Goal: Transaction & Acquisition: Purchase product/service

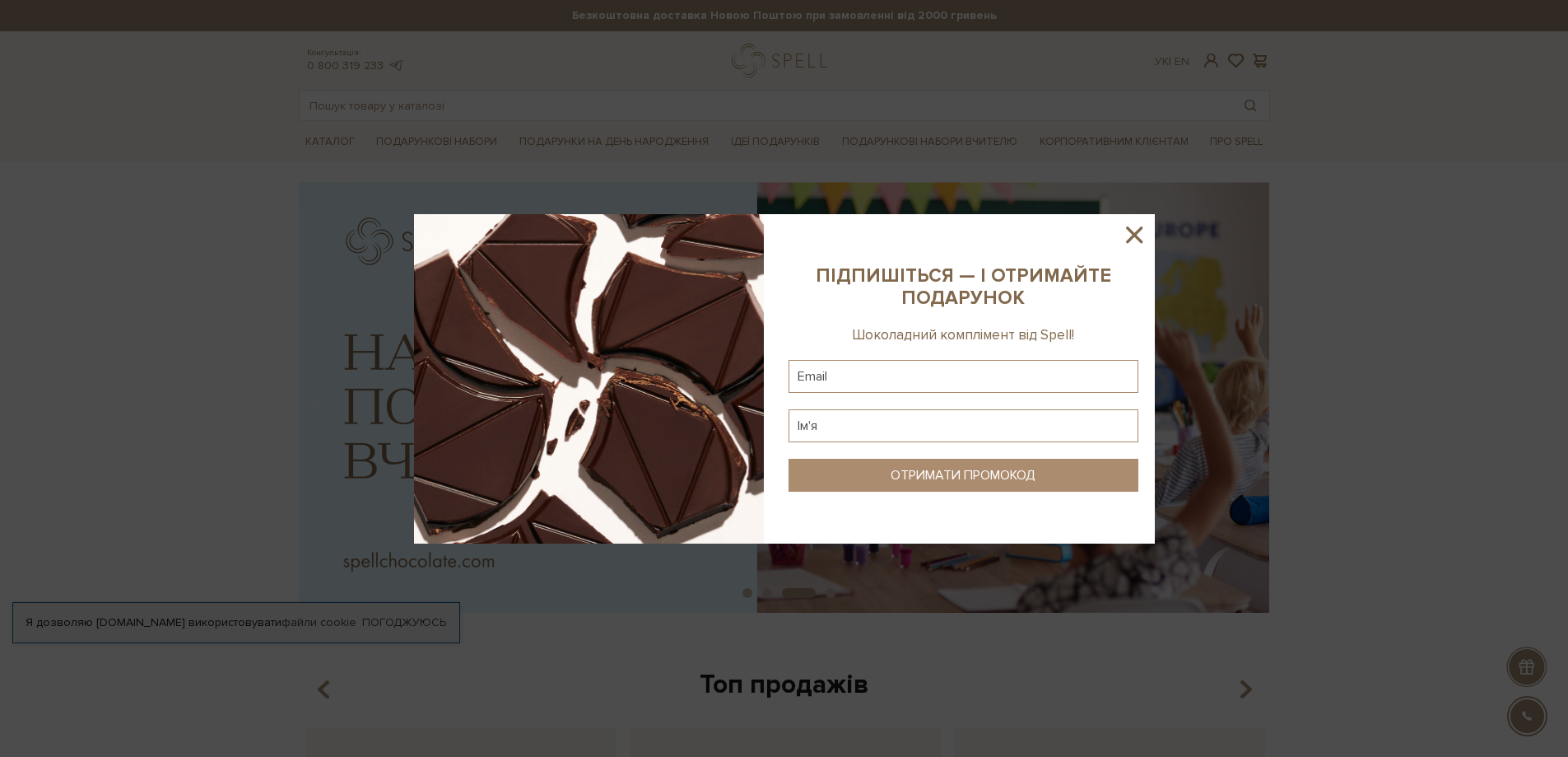
click at [1138, 228] on icon at bounding box center [1134, 234] width 17 height 17
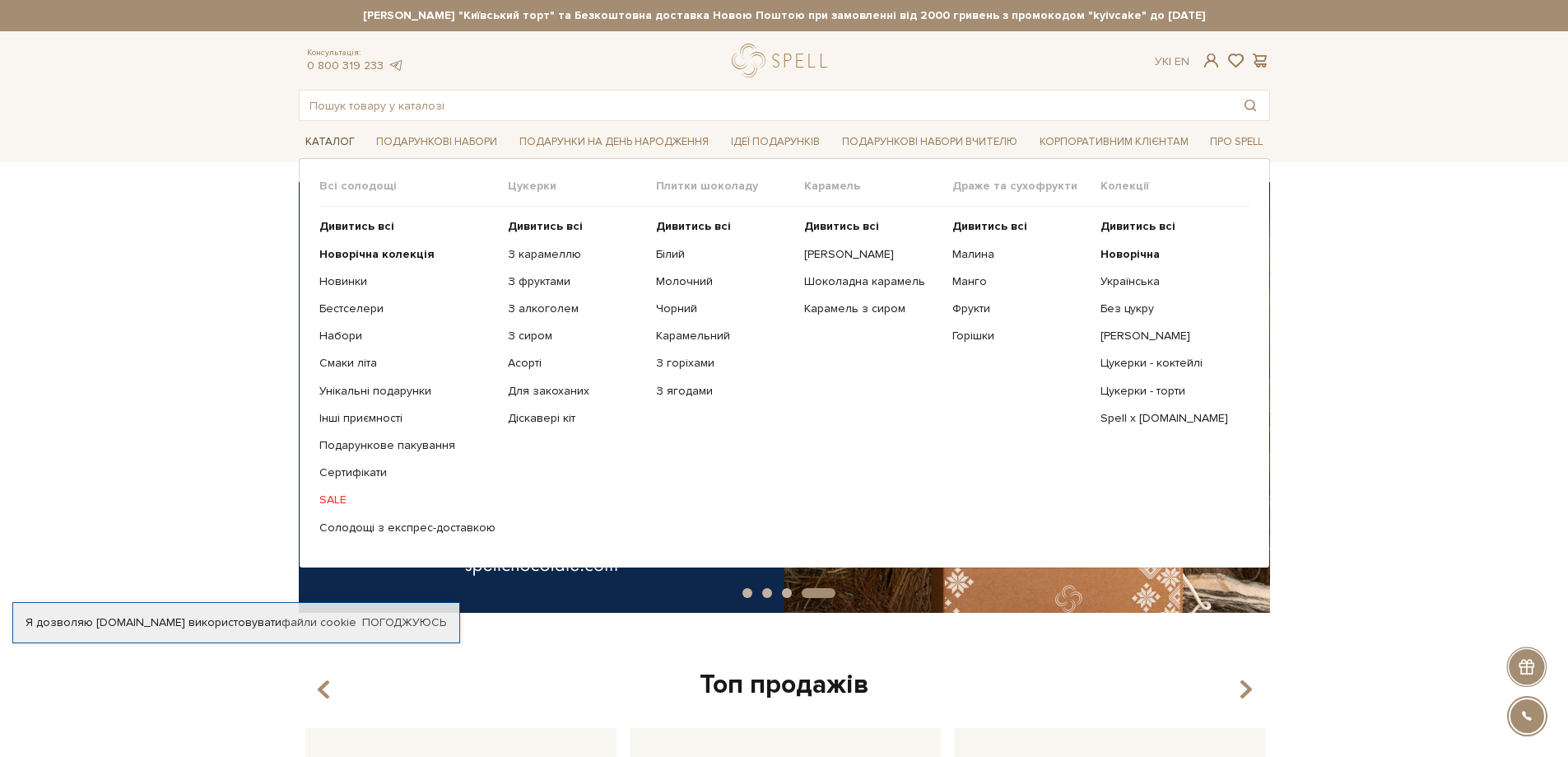
click at [320, 132] on link "Каталог" at bounding box center [330, 142] width 63 height 26
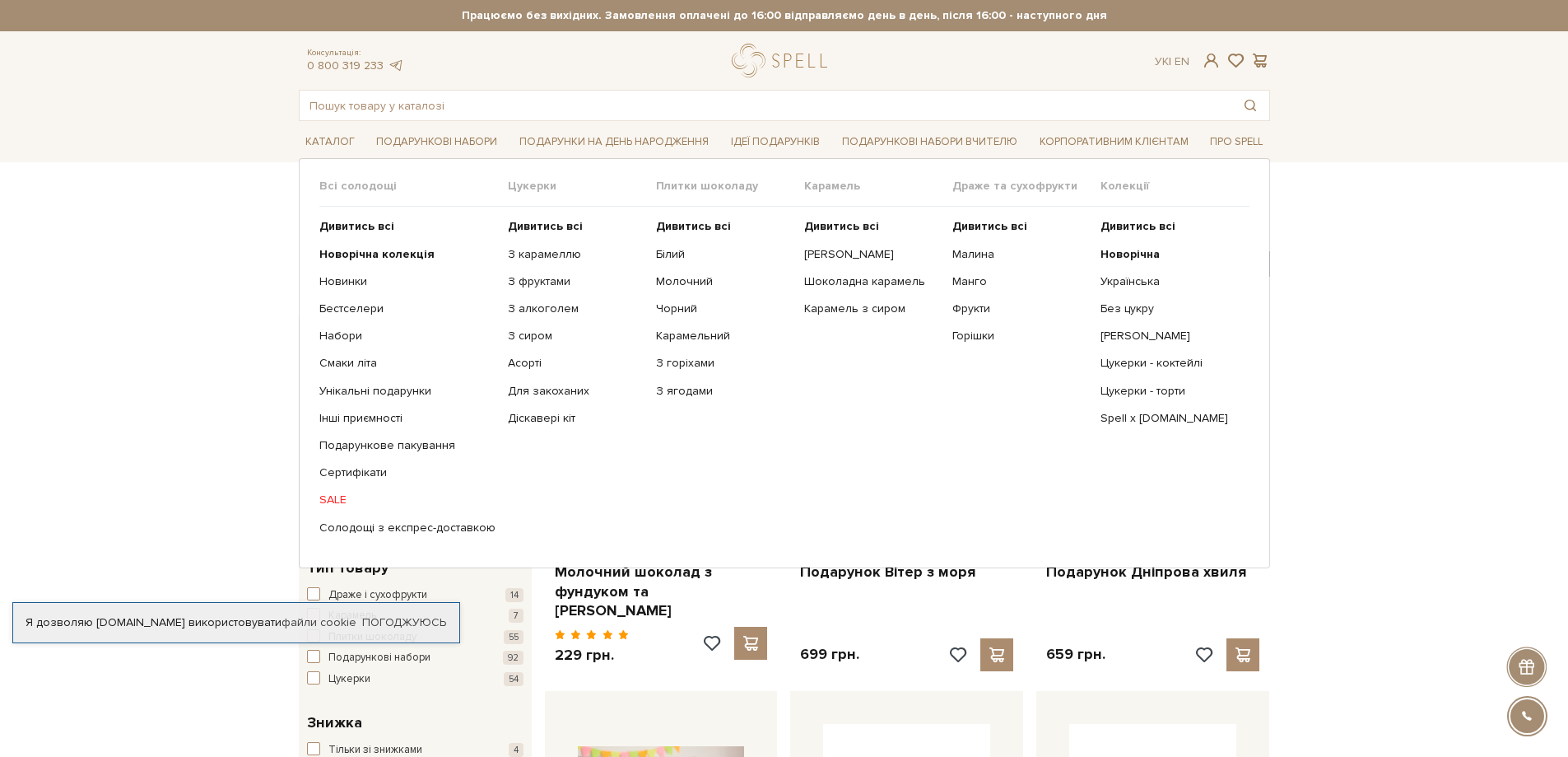
click at [330, 499] on link "SALE" at bounding box center [407, 500] width 176 height 15
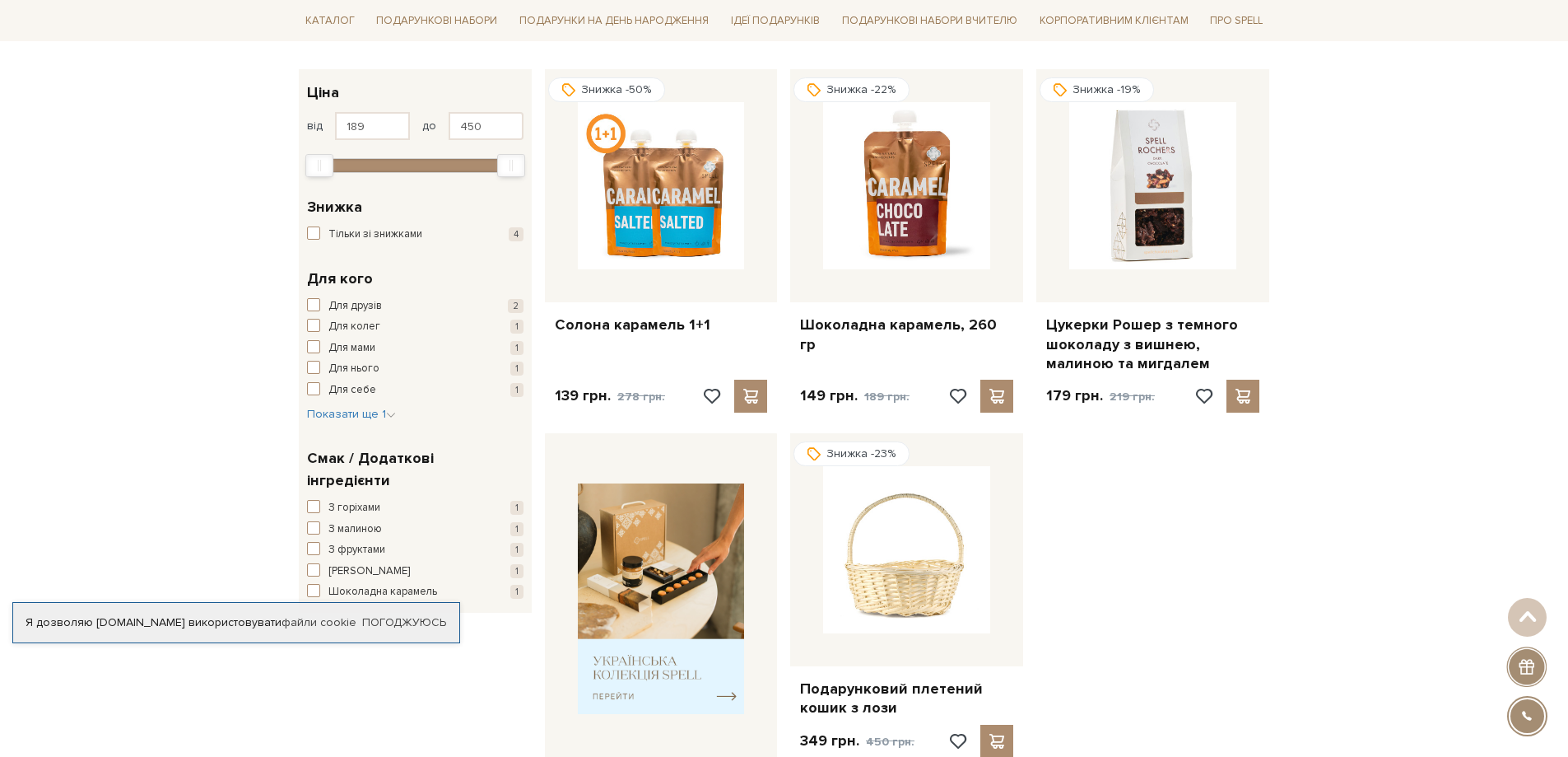
scroll to position [494, 0]
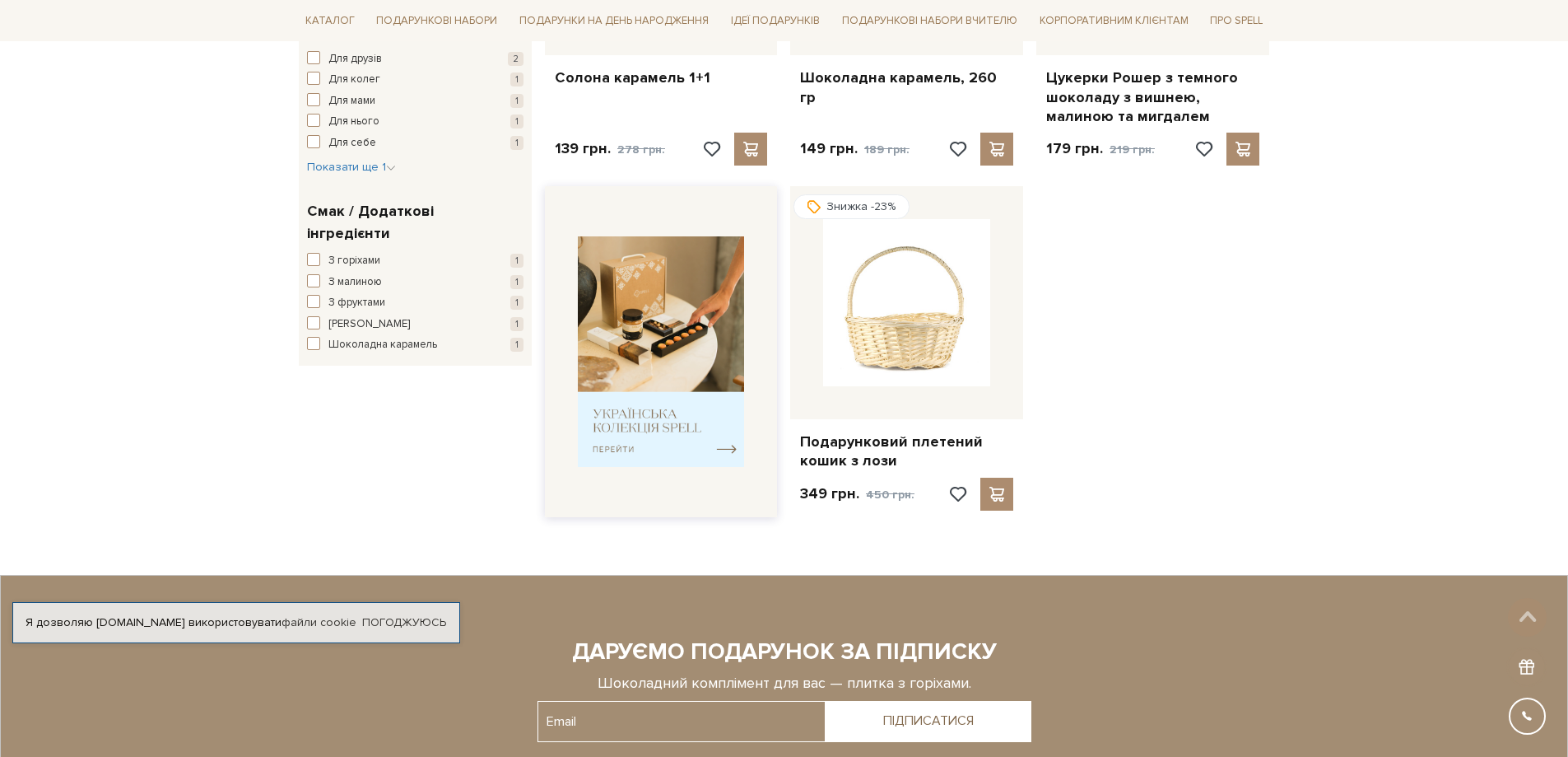
click at [663, 321] on img at bounding box center [661, 352] width 167 height 231
